Goal: Navigation & Orientation: Find specific page/section

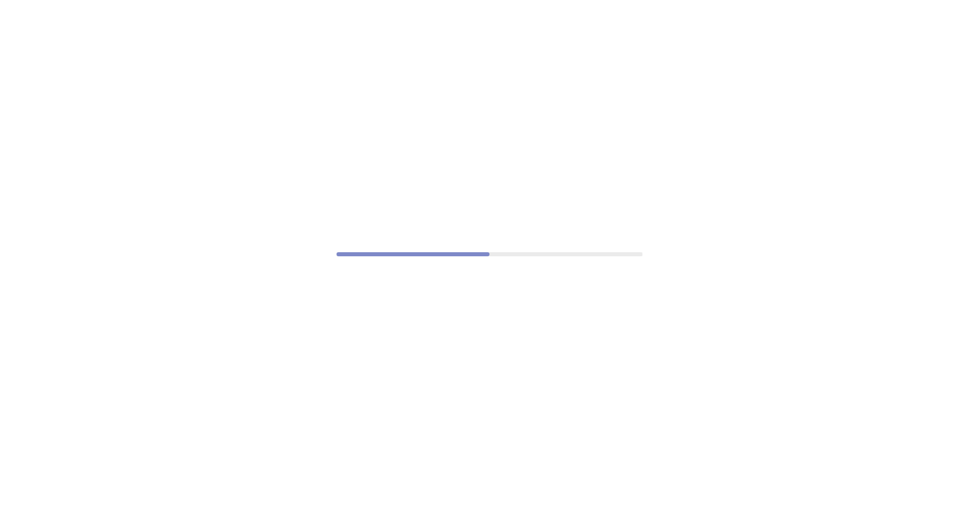
click at [461, 0] on div at bounding box center [489, 254] width 979 height 508
